Goal: Purchase product/service

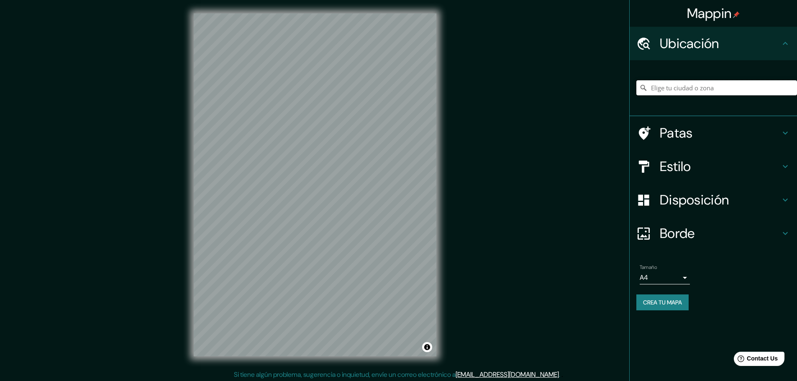
click at [691, 90] on input "Elige tu ciudad o zona" at bounding box center [716, 87] width 161 height 15
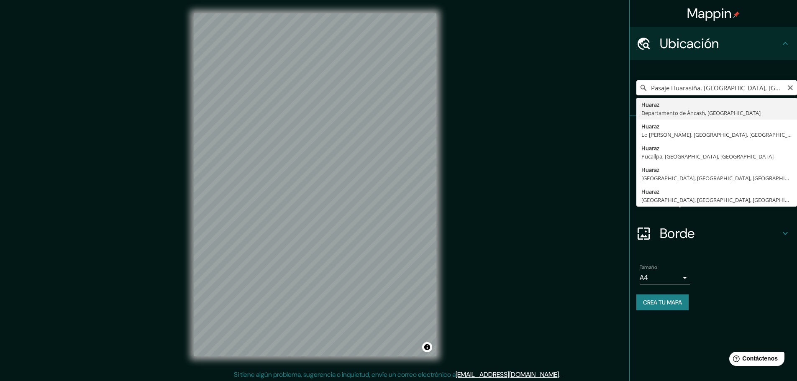
type input "Huaraz, [GEOGRAPHIC_DATA], [GEOGRAPHIC_DATA]"
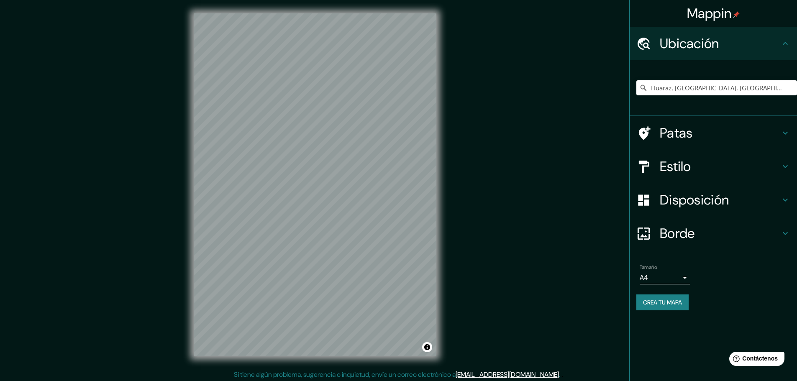
click at [699, 164] on h4 "Estilo" at bounding box center [720, 166] width 120 height 17
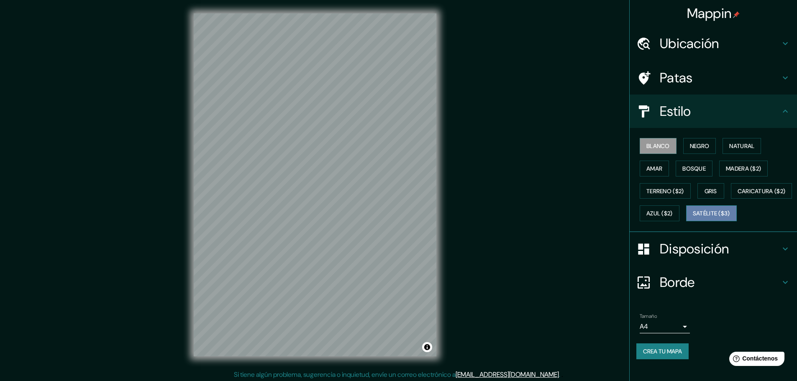
click at [693, 218] on font "Satélite ($3)" at bounding box center [711, 214] width 37 height 8
click at [737, 195] on font "Caricatura ($2)" at bounding box center [761, 191] width 48 height 8
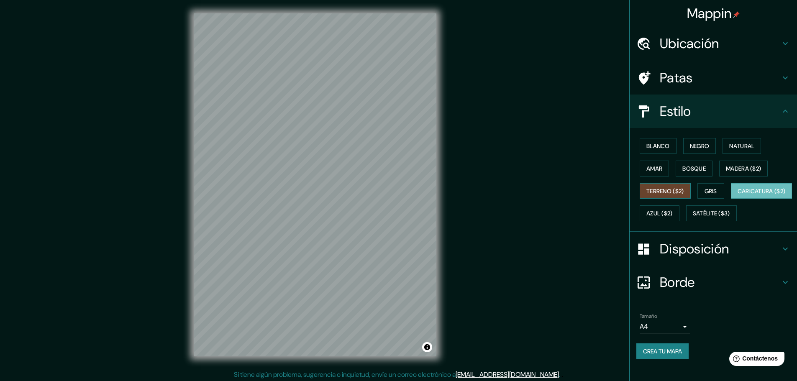
click at [655, 193] on font "Terreno ($2)" at bounding box center [665, 191] width 38 height 8
click at [692, 164] on font "Bosque" at bounding box center [693, 168] width 23 height 11
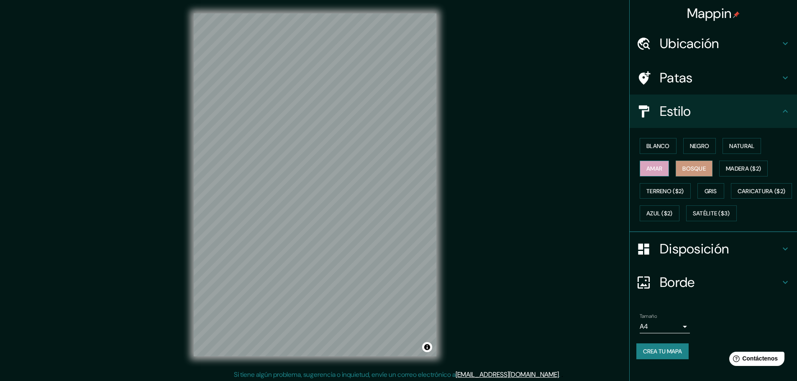
click at [650, 166] on font "Amar" at bounding box center [654, 169] width 16 height 8
click at [740, 147] on font "Natural" at bounding box center [741, 146] width 25 height 8
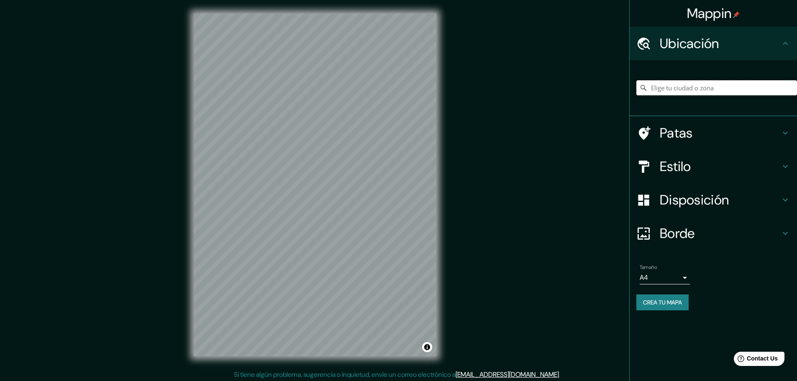
click at [661, 89] on input "Elige tu ciudad o zona" at bounding box center [716, 87] width 161 height 15
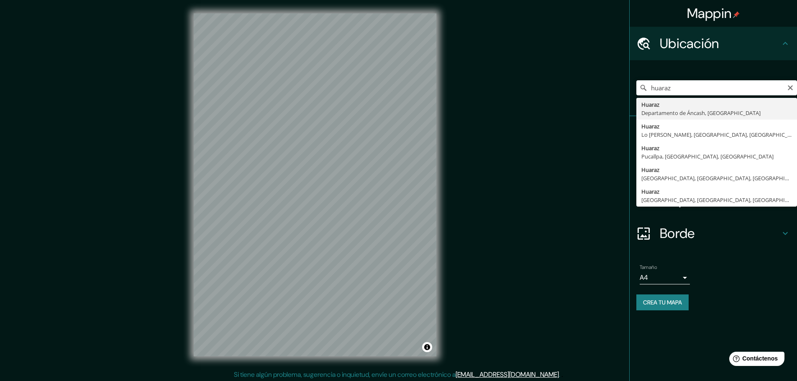
type input "Huaraz, [GEOGRAPHIC_DATA], [GEOGRAPHIC_DATA]"
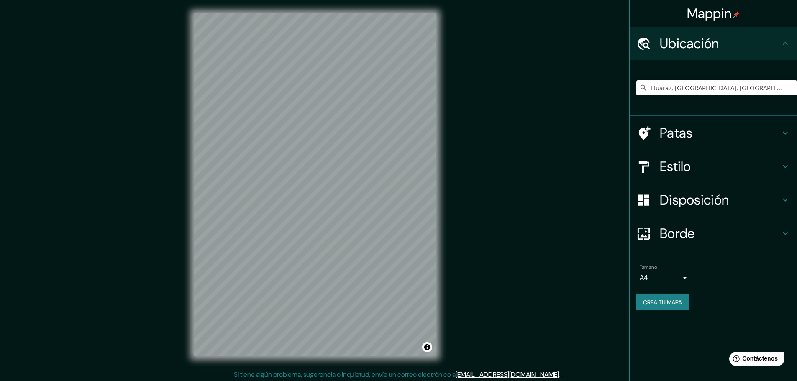
click at [720, 169] on h4 "Estilo" at bounding box center [720, 166] width 120 height 17
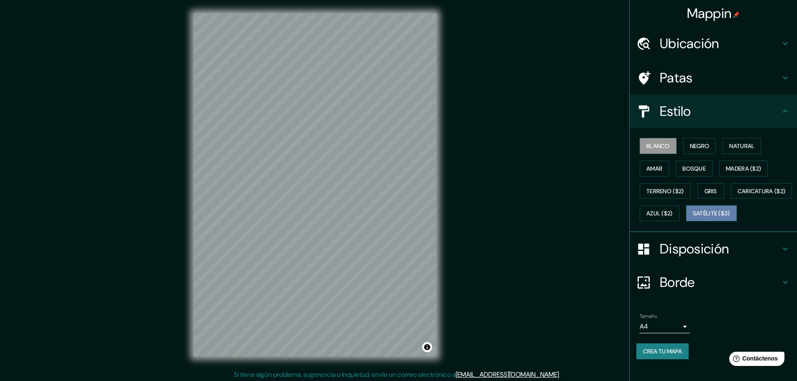
click at [693, 219] on font "Satélite ($3)" at bounding box center [711, 213] width 37 height 11
